Goal: Information Seeking & Learning: Learn about a topic

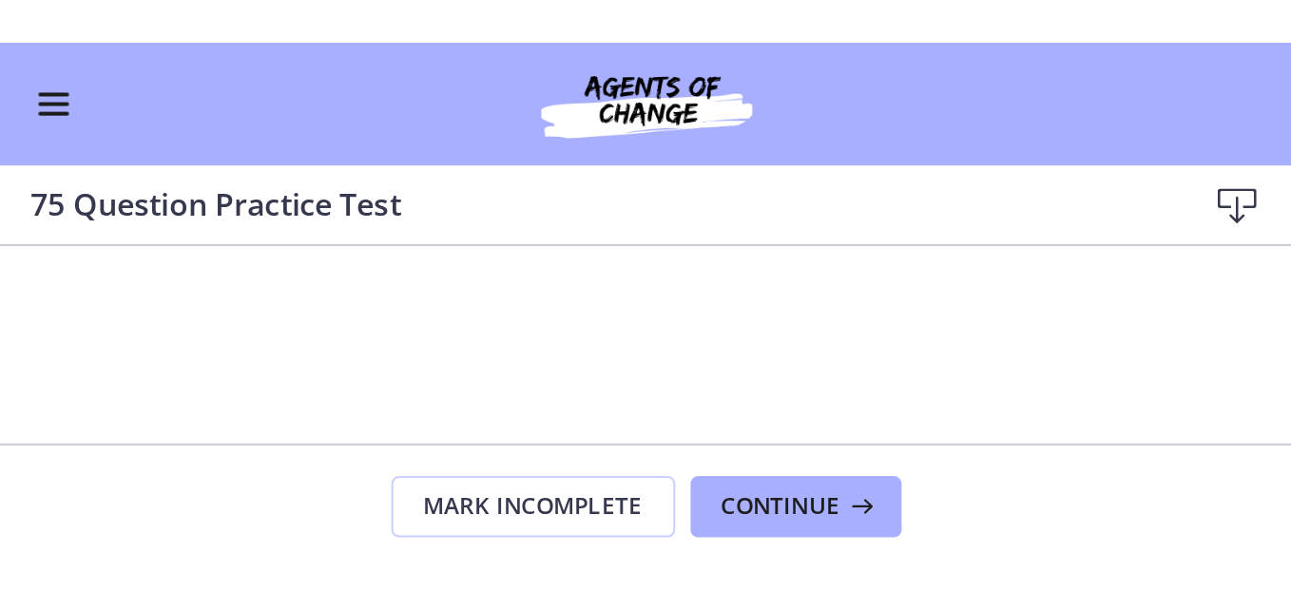
scroll to position [846, 0]
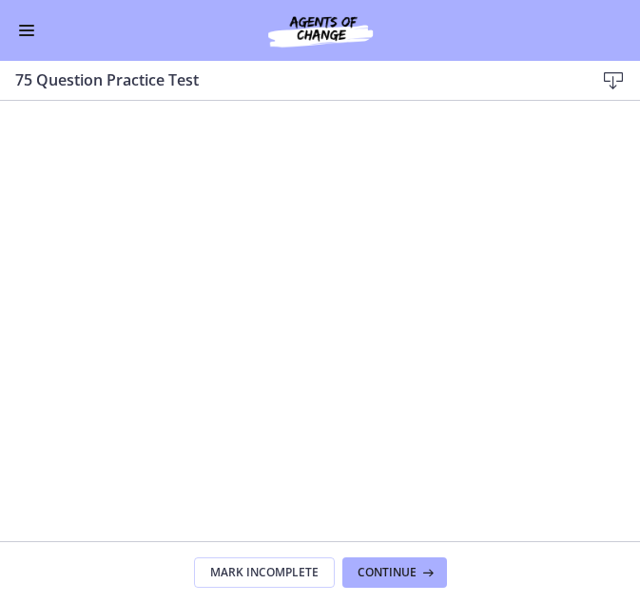
click at [457, 41] on div "Go to Dashboard" at bounding box center [320, 30] width 640 height 61
click at [398, 571] on span "Continue" at bounding box center [386, 572] width 59 height 15
click at [415, 585] on button "Continue" at bounding box center [394, 572] width 105 height 30
